Goal: Task Accomplishment & Management: Manage account settings

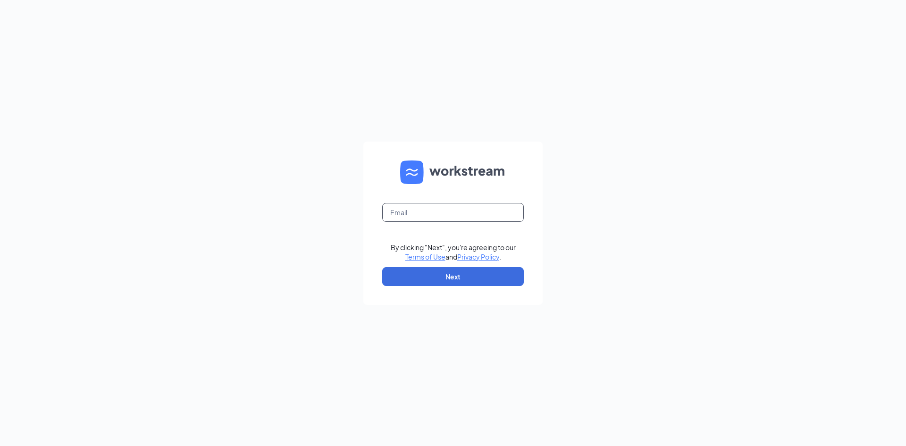
drag, startPoint x: 493, startPoint y: 217, endPoint x: 488, endPoint y: 221, distance: 7.4
click at [493, 217] on input "text" at bounding box center [453, 212] width 142 height 19
type input "[EMAIL_ADDRESS][DOMAIN_NAME]"
click at [474, 275] on button "Next" at bounding box center [453, 276] width 142 height 19
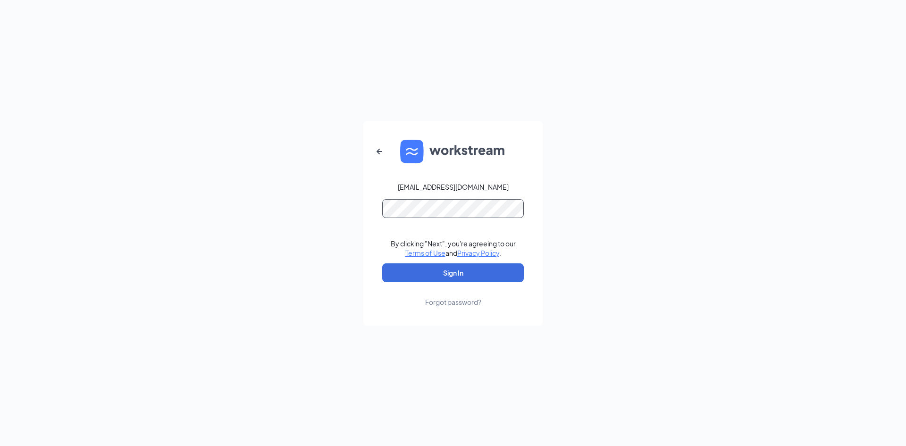
click at [382, 263] on button "Sign In" at bounding box center [453, 272] width 142 height 19
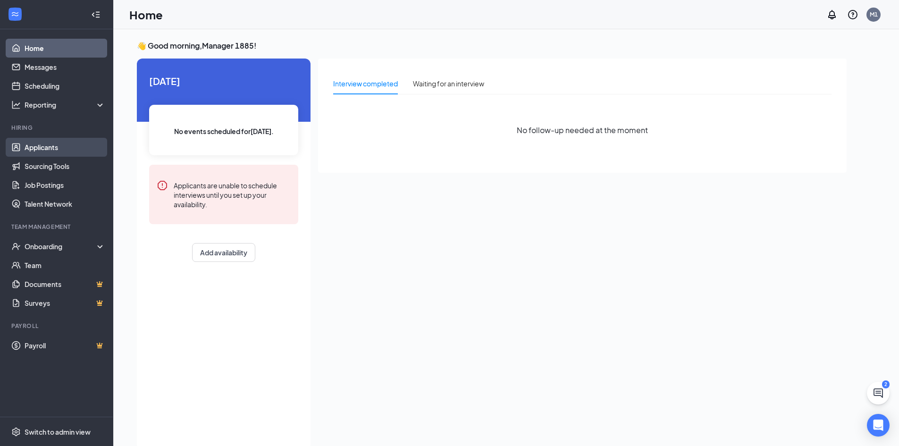
click at [38, 145] on link "Applicants" at bounding box center [65, 147] width 81 height 19
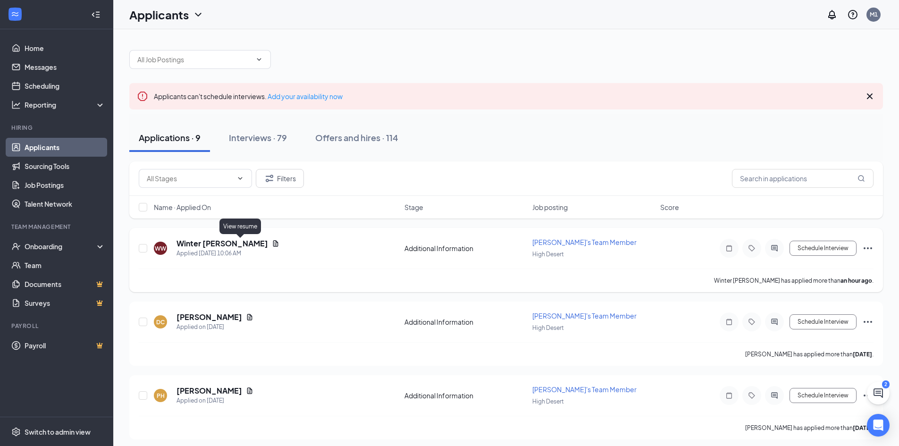
click at [272, 242] on icon "Document" at bounding box center [276, 244] width 8 height 8
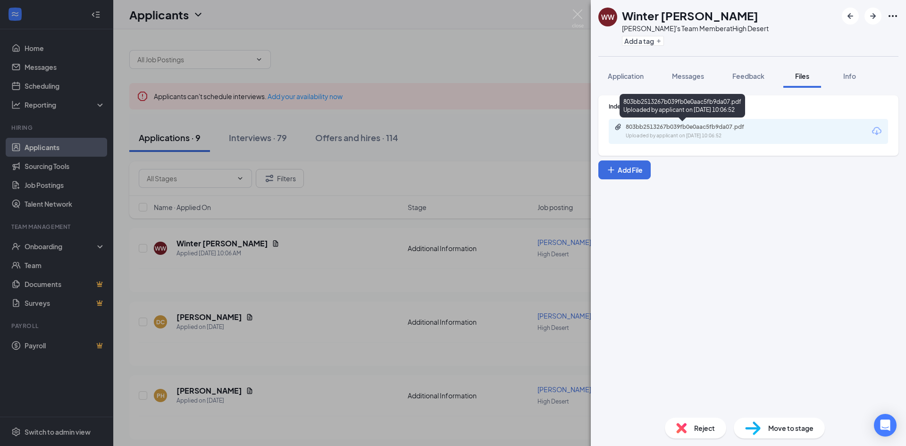
click at [638, 126] on div "803bb2513267b039fb0e0aac5fb9da07.pdf" at bounding box center [692, 127] width 132 height 8
click at [645, 73] on button "Application" at bounding box center [625, 76] width 55 height 24
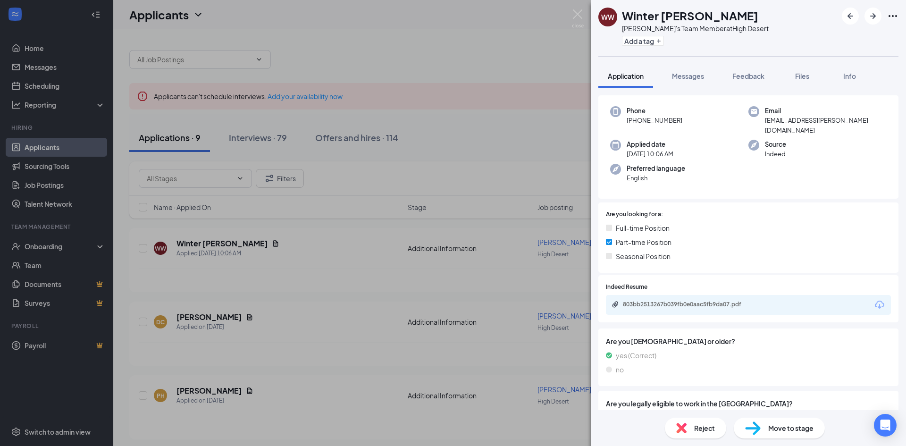
scroll to position [84, 0]
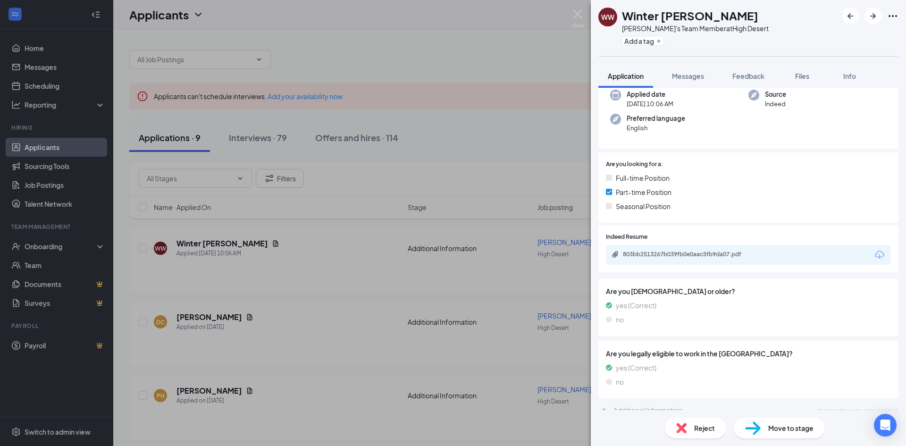
click at [541, 200] on div "WW Winter Whatley Arby's Team Member at High Desert Add a tag Application Messa…" at bounding box center [453, 223] width 906 height 446
click at [575, 10] on img at bounding box center [578, 18] width 12 height 18
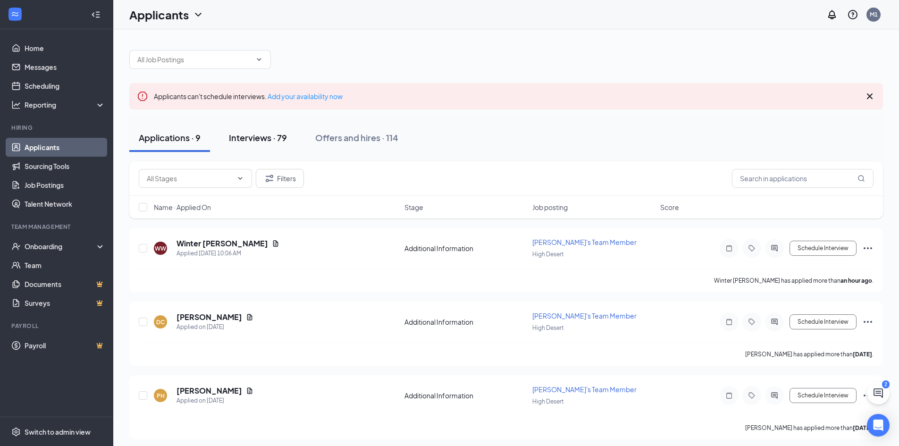
click at [291, 134] on button "Interviews · 79" at bounding box center [257, 138] width 77 height 28
